Goal: Obtain resource: Download file/media

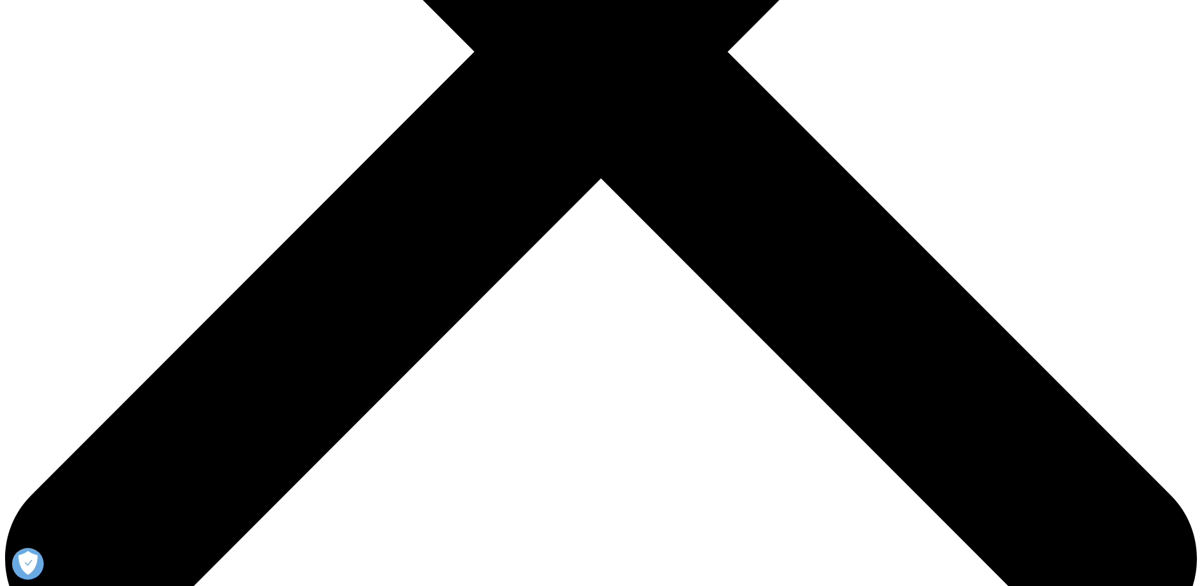
scroll to position [697, 0]
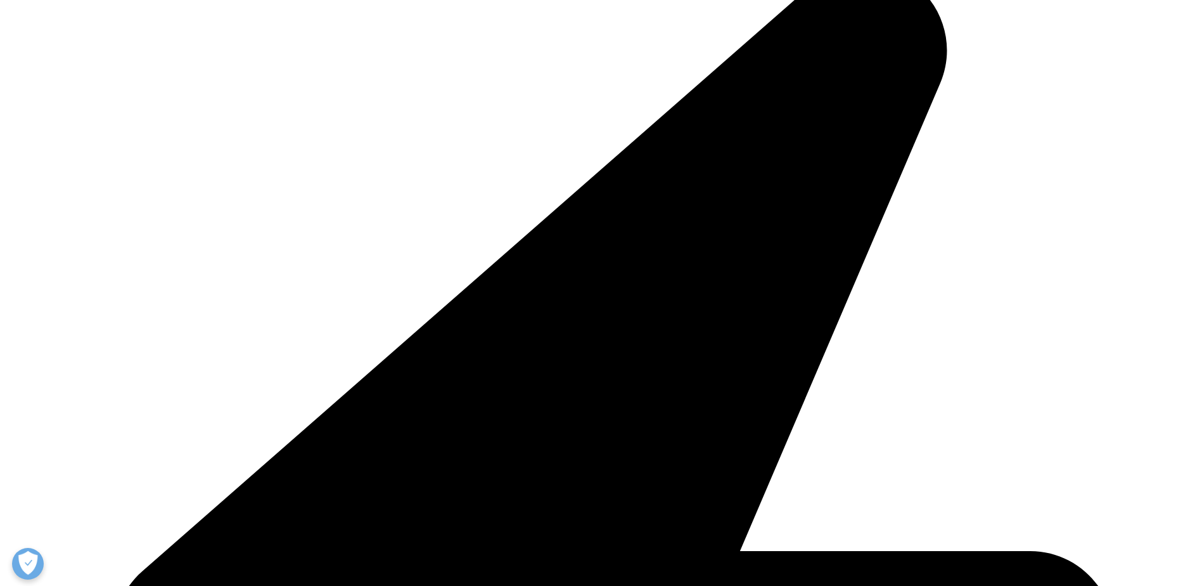
type input "[PERSON_NAME]"
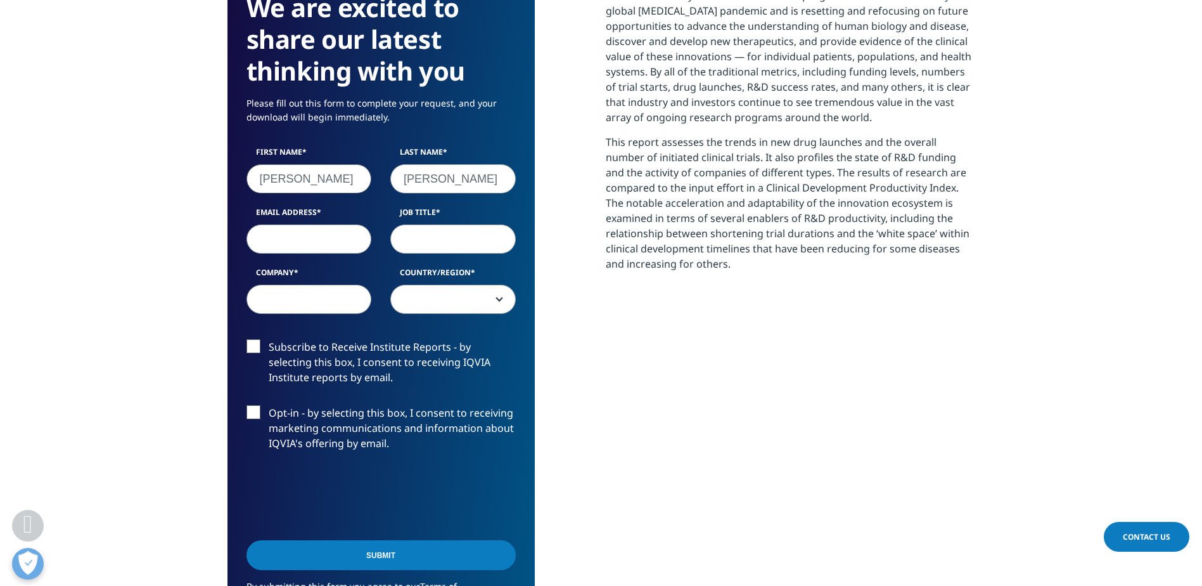
type input "[PERSON_NAME][EMAIL_ADDRESS][PERSON_NAME][DOMAIN_NAME]"
type input "Yokogawa Fluid Imaging Technologies"
select select "[GEOGRAPHIC_DATA]"
click at [445, 241] on input "Job Title" at bounding box center [453, 238] width 126 height 29
click at [459, 244] on input "Job Title" at bounding box center [453, 238] width 126 height 29
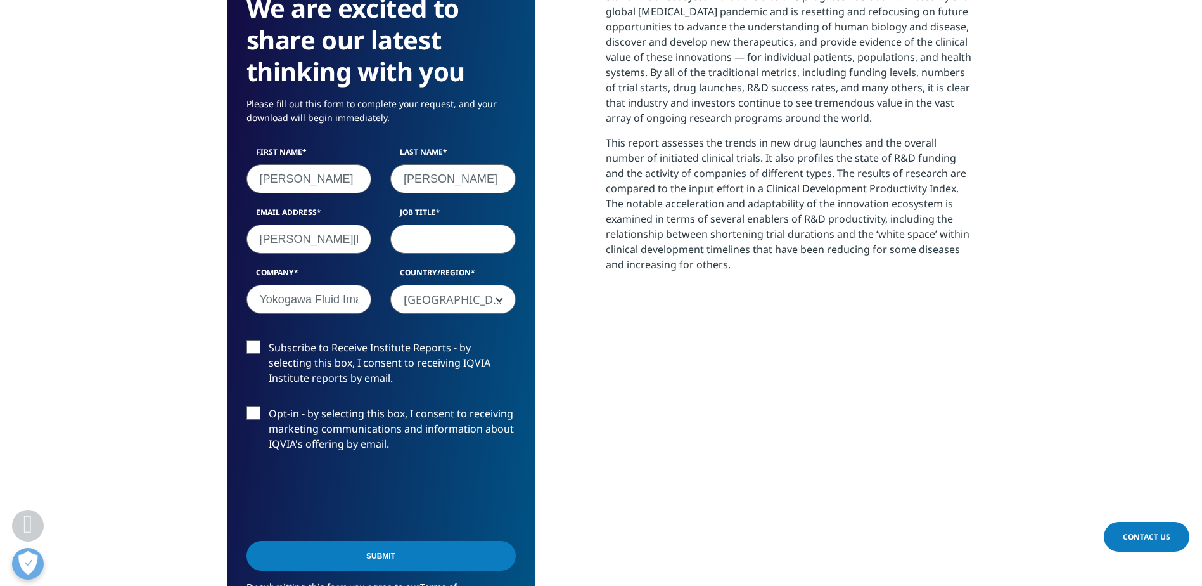
type input "/"
type input "Senior Applications Scientist"
click at [476, 299] on span "[GEOGRAPHIC_DATA]" at bounding box center [453, 299] width 124 height 29
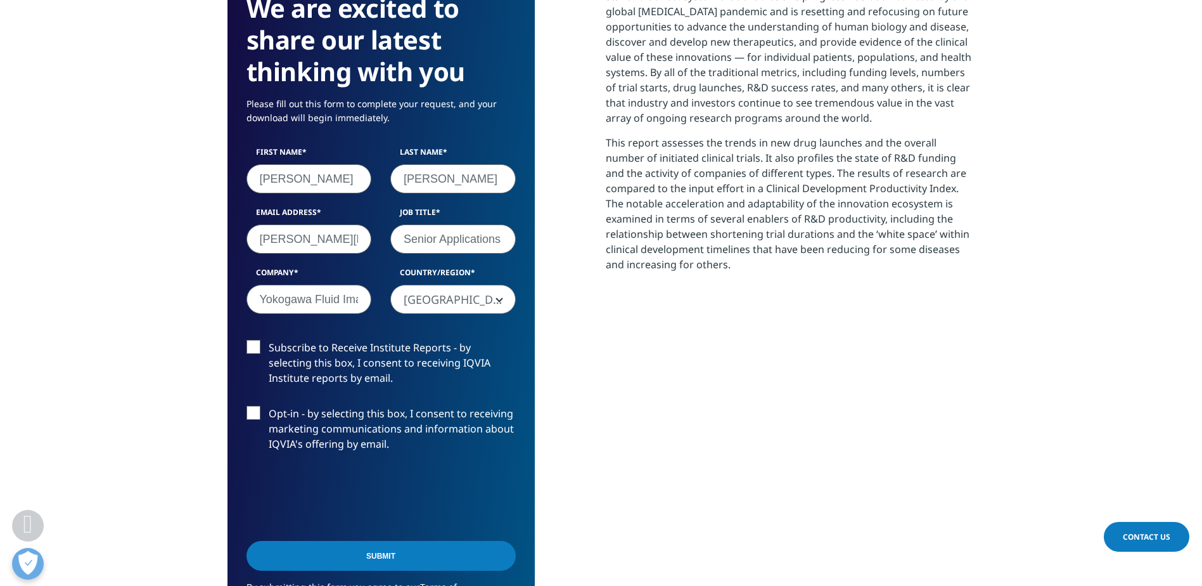
click at [477, 297] on span "[GEOGRAPHIC_DATA]" at bounding box center [453, 299] width 124 height 29
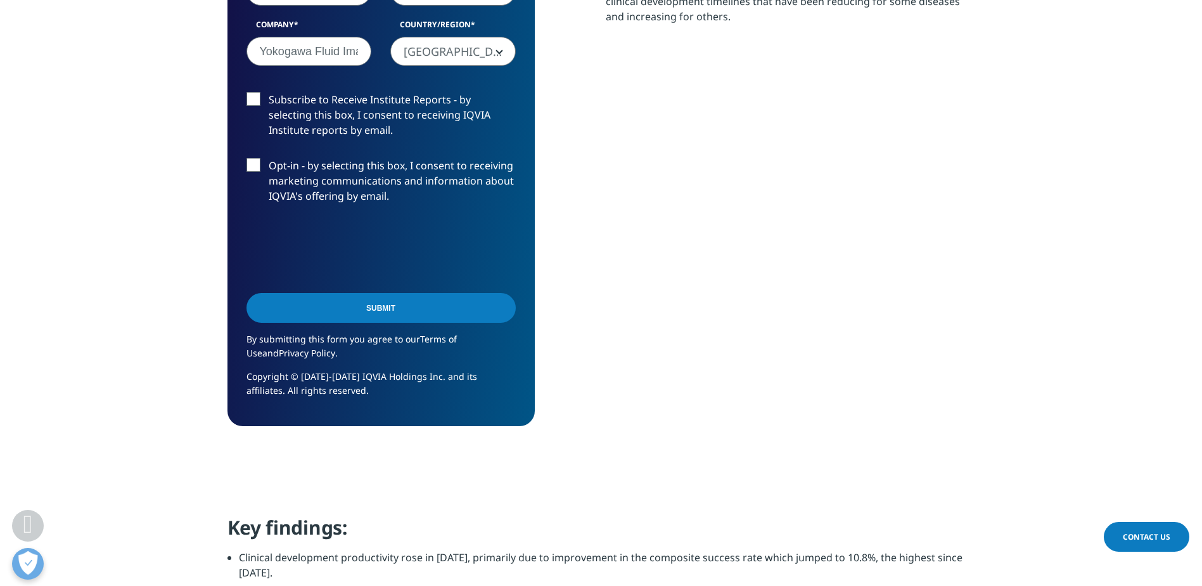
scroll to position [1014, 0]
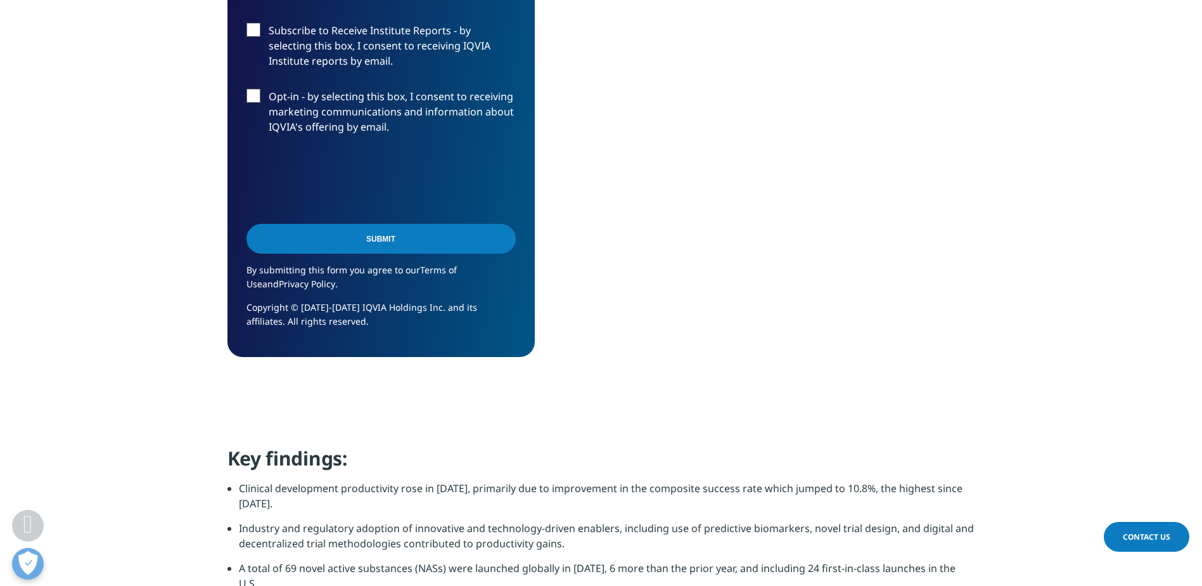
drag, startPoint x: 439, startPoint y: 240, endPoint x: 486, endPoint y: 243, distance: 47.6
click at [439, 240] on input "Submit" at bounding box center [381, 239] width 269 height 30
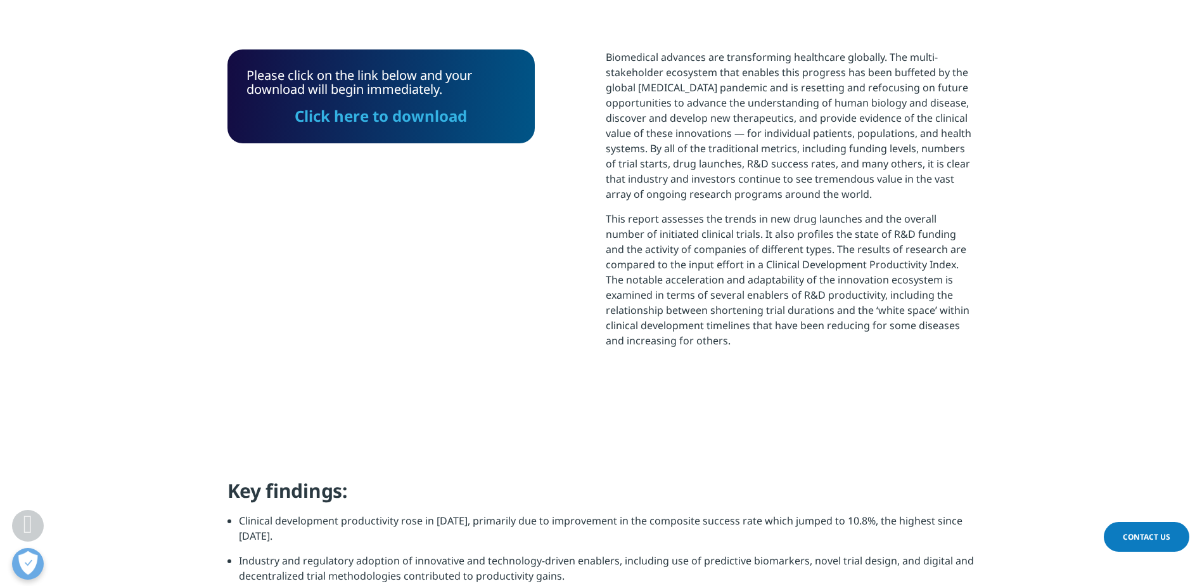
scroll to position [436, 0]
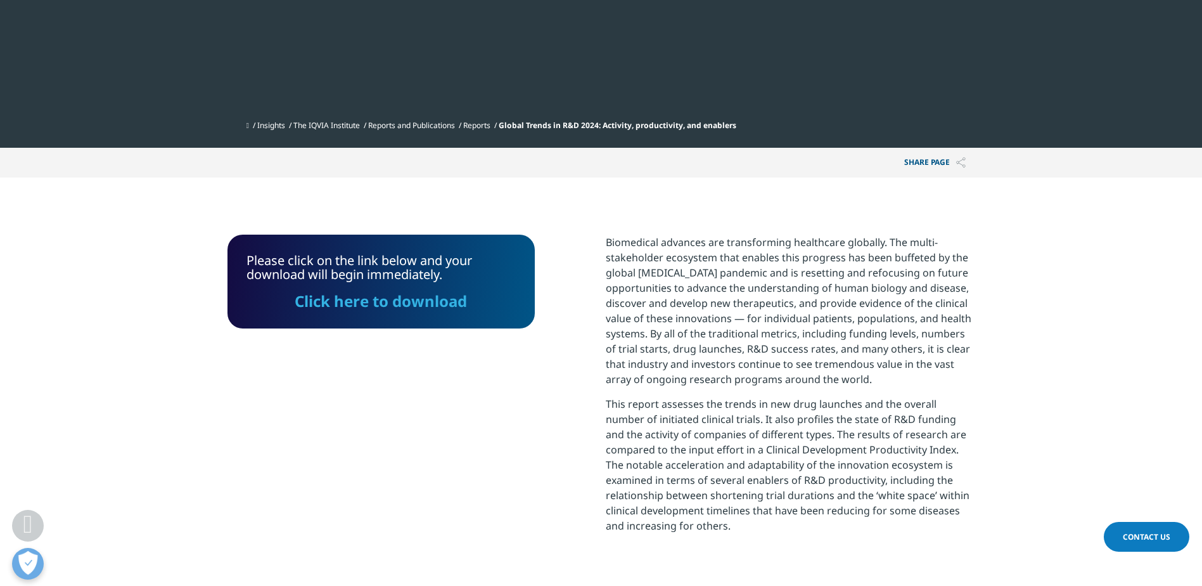
click at [331, 308] on link "Click here to download" at bounding box center [381, 300] width 172 height 21
